Goal: Task Accomplishment & Management: Manage account settings

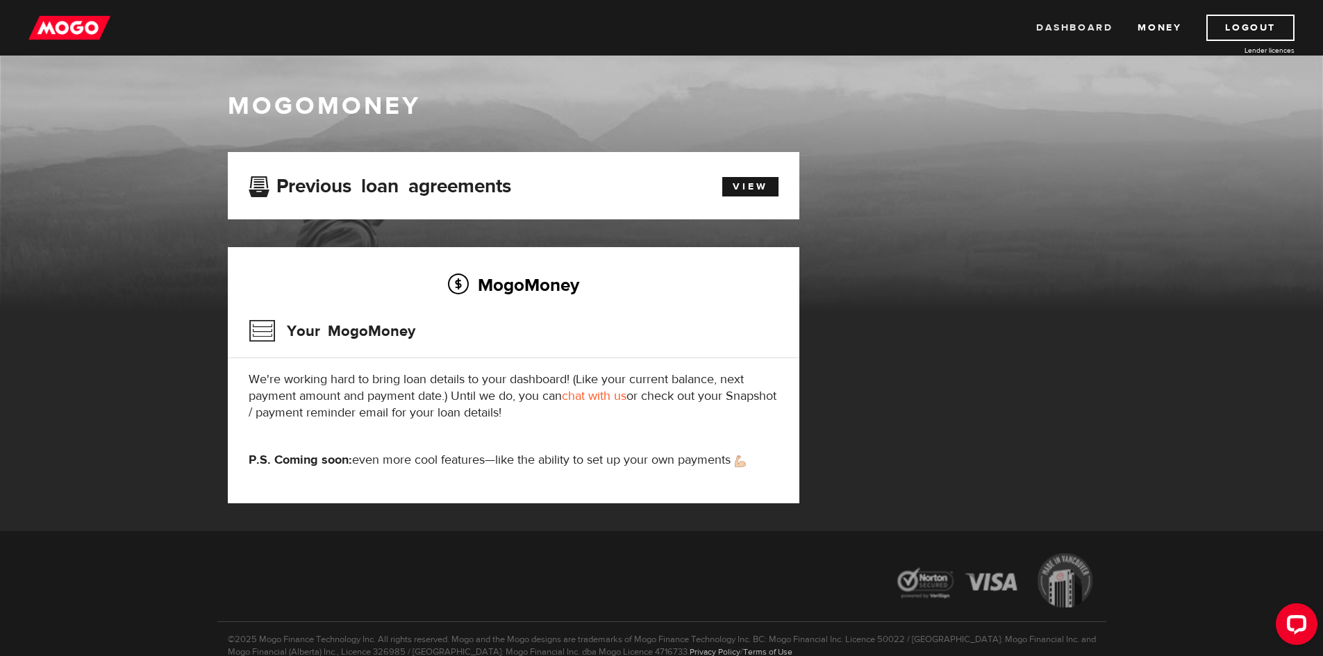
click at [1085, 22] on link "Dashboard" at bounding box center [1075, 28] width 76 height 26
click at [1082, 31] on link "Dashboard" at bounding box center [1075, 28] width 76 height 26
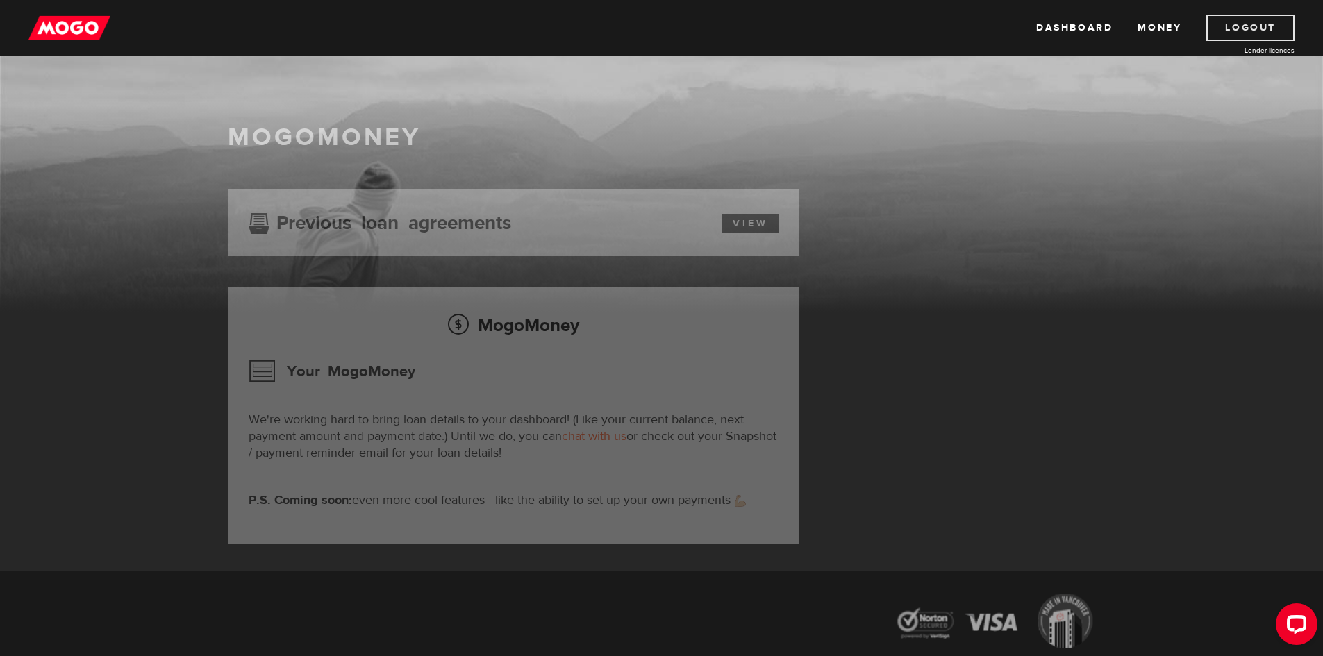
click at [1221, 22] on link "Logout" at bounding box center [1251, 28] width 88 height 26
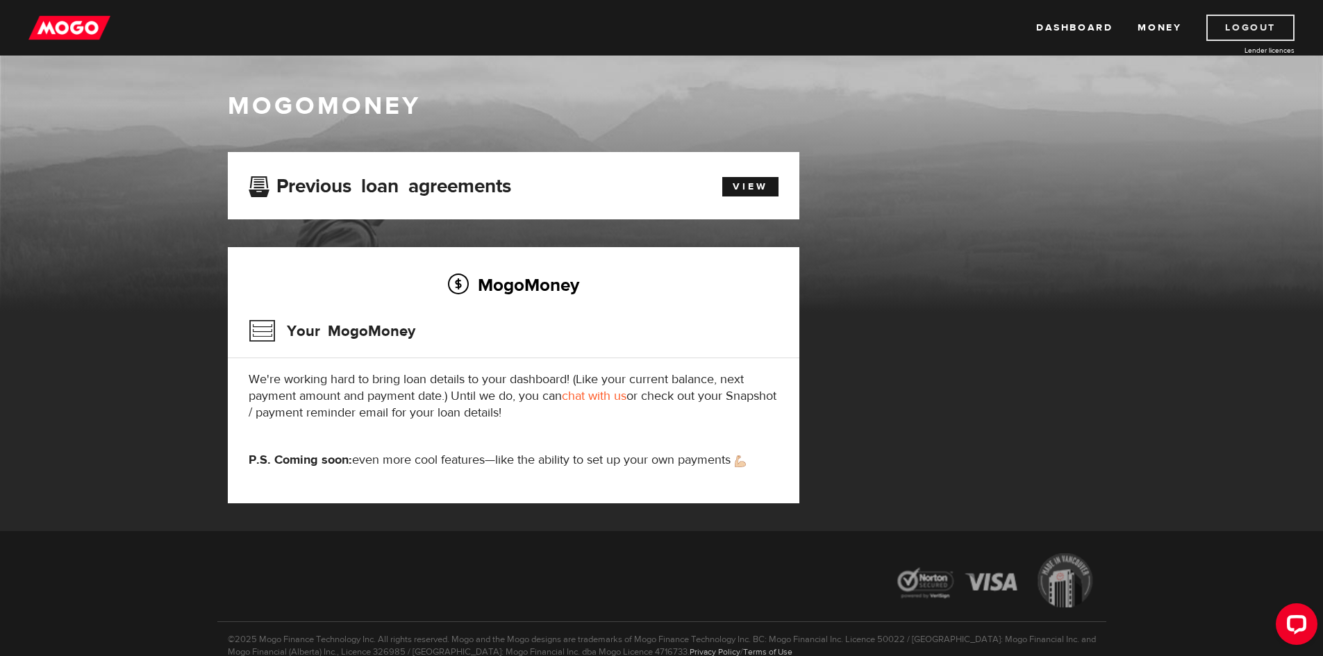
click at [1228, 26] on link "Logout" at bounding box center [1251, 28] width 88 height 26
